Goal: Task Accomplishment & Management: Manage account settings

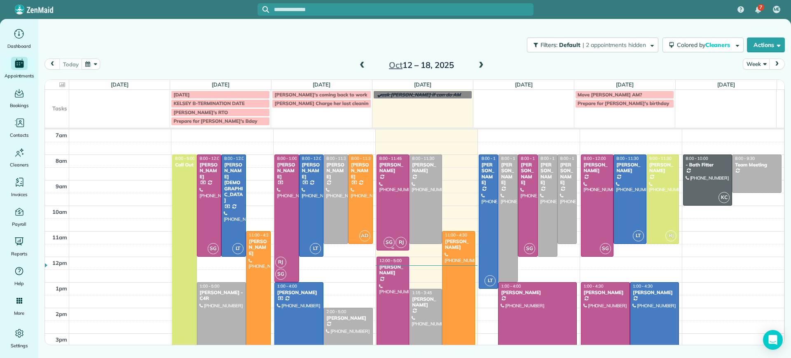
click at [398, 208] on div at bounding box center [393, 202] width 32 height 95
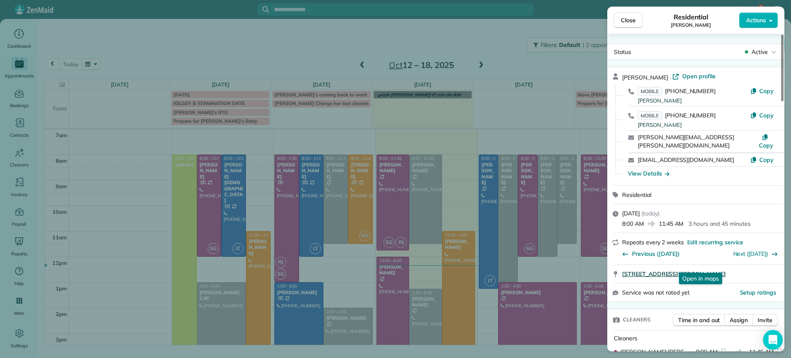
drag, startPoint x: 753, startPoint y: 259, endPoint x: 622, endPoint y: 264, distance: 131.1
click at [622, 265] on div "[STREET_ADDRESS][PERSON_NAME] Open in maps Open in maps" at bounding box center [695, 274] width 177 height 18
copy span "[STREET_ADDRESS][PERSON_NAME]"
click at [543, 298] on div "Close Residential [PERSON_NAME] Actions Status Active [PERSON_NAME] · Open prof…" at bounding box center [395, 179] width 791 height 358
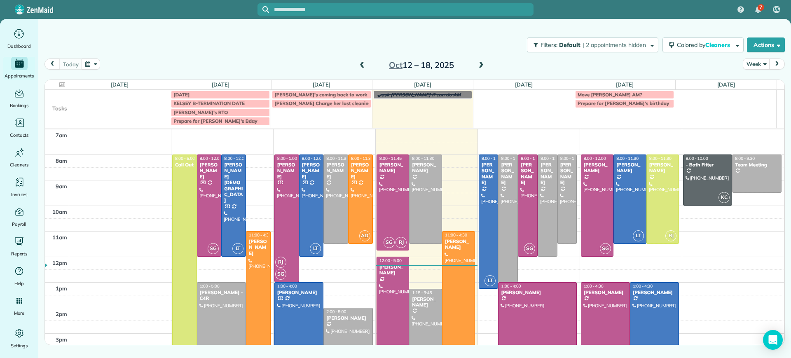
click at [388, 283] on div at bounding box center [393, 320] width 32 height 127
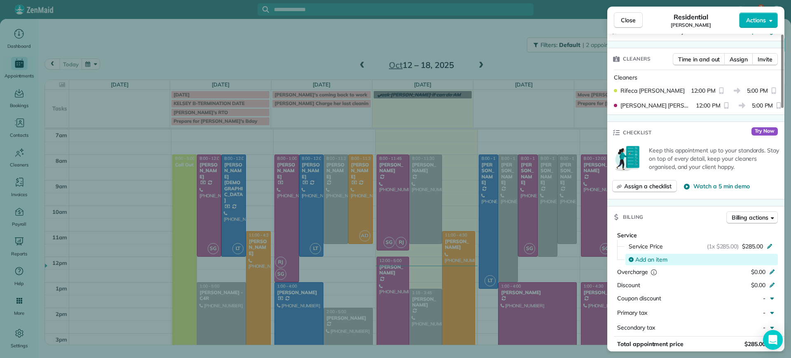
scroll to position [103, 0]
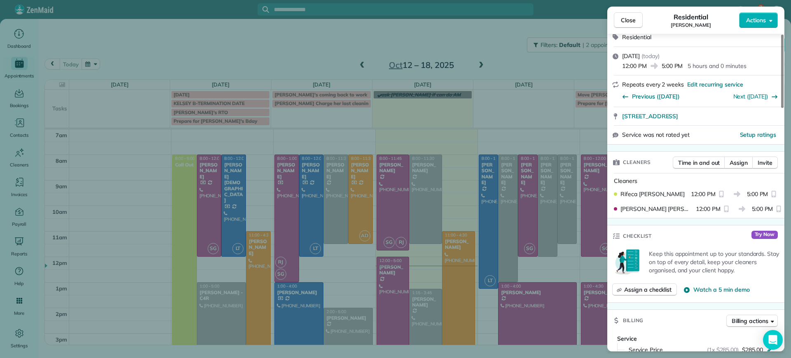
drag, startPoint x: 618, startPoint y: 120, endPoint x: 746, endPoint y: 126, distance: 128.3
click at [746, 126] on div "[PERSON_NAME] · Open profile MOBILE [PHONE_NUMBER] Copy [EMAIL_ADDRESS][DOMAIN_…" at bounding box center [695, 54] width 177 height 180
click at [749, 114] on link "[STREET_ADDRESS]" at bounding box center [700, 116] width 157 height 8
drag, startPoint x: 715, startPoint y: 142, endPoint x: 710, endPoint y: 137, distance: 6.4
click at [715, 141] on div "Service was not rated yet Setup ratings" at bounding box center [695, 135] width 177 height 19
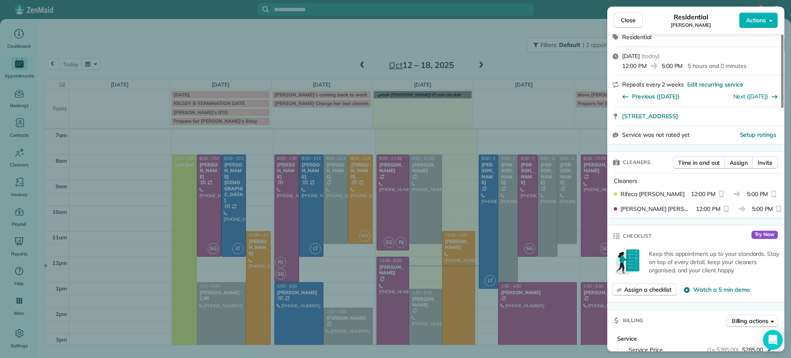
click at [720, 137] on div "Setup ratings" at bounding box center [735, 135] width 90 height 9
click at [715, 138] on div "Setup ratings" at bounding box center [735, 135] width 90 height 9
click at [664, 178] on div "Cleaners" at bounding box center [697, 181] width 167 height 9
drag, startPoint x: 621, startPoint y: 117, endPoint x: 741, endPoint y: 120, distance: 119.1
click at [741, 120] on div "[STREET_ADDRESS] Open in maps Open in maps" at bounding box center [695, 116] width 177 height 18
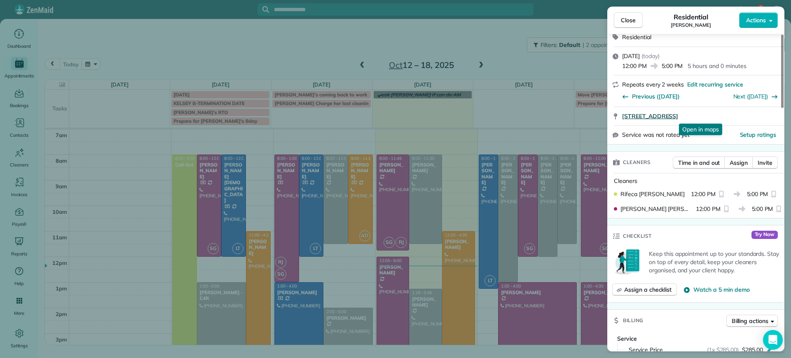
copy span "[STREET_ADDRESS]"
click at [627, 14] on button "Close" at bounding box center [628, 20] width 29 height 16
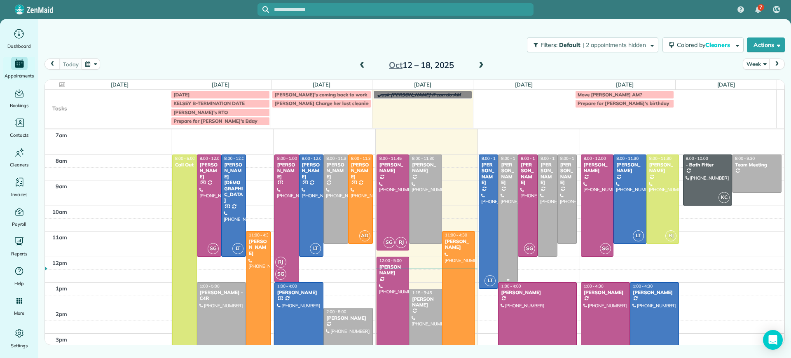
scroll to position [52, 0]
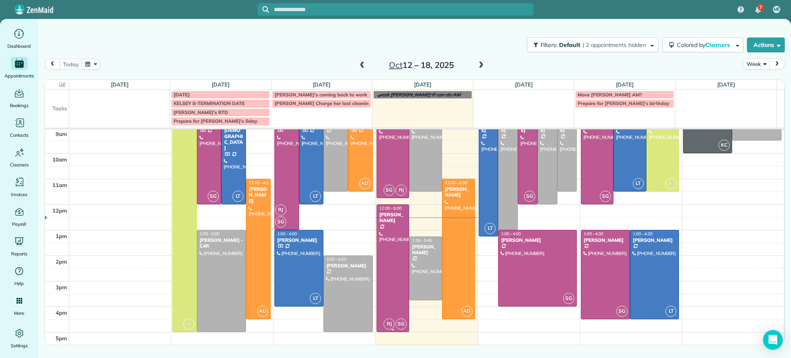
click at [384, 240] on div at bounding box center [393, 268] width 32 height 127
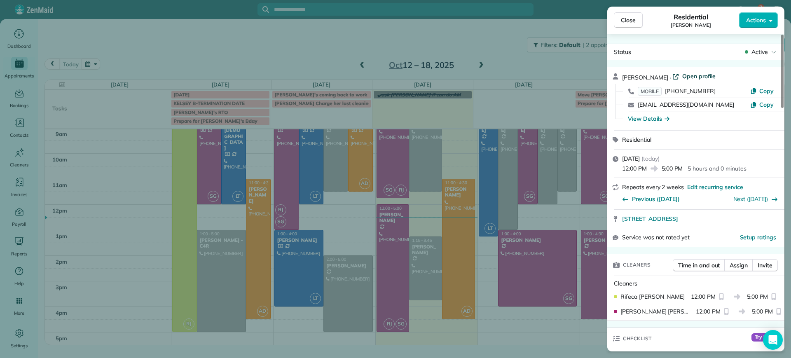
click at [694, 74] on span "Open profile" at bounding box center [698, 76] width 33 height 8
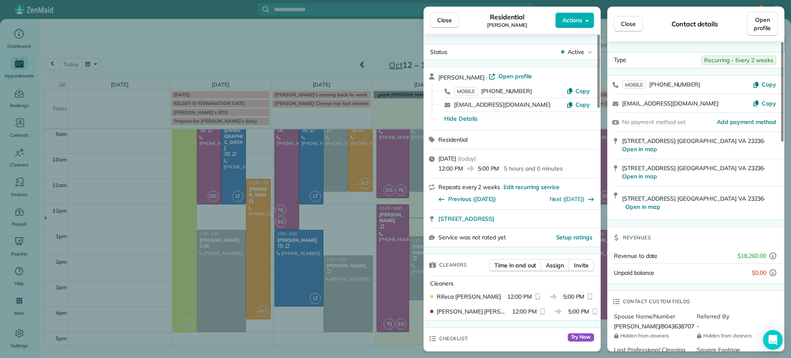
drag, startPoint x: 437, startPoint y: 223, endPoint x: 595, endPoint y: 227, distance: 158.3
click at [595, 227] on div "[STREET_ADDRESS]" at bounding box center [512, 219] width 177 height 18
copy span "[STREET_ADDRESS]"
click at [136, 255] on div "Close Residential [PERSON_NAME] Actions Status Active [PERSON_NAME] · Open prof…" at bounding box center [395, 179] width 791 height 358
